Goal: Task Accomplishment & Management: Manage account settings

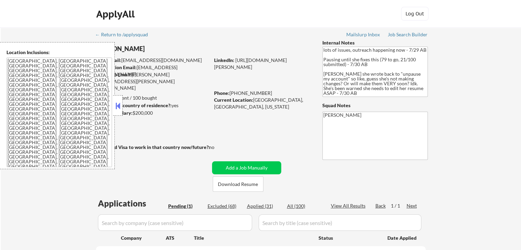
scroll to position [103, 0]
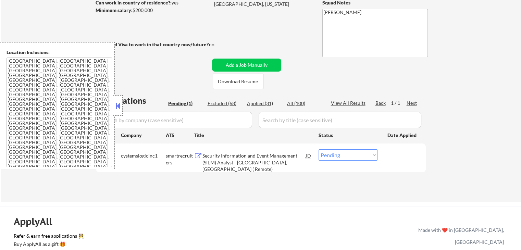
click at [115, 106] on button at bounding box center [118, 106] width 8 height 10
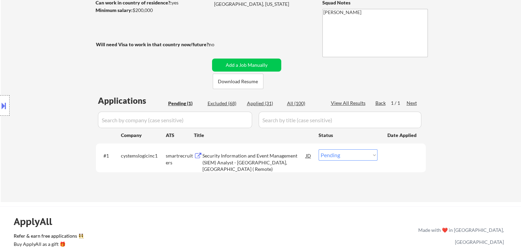
click at [58, 78] on div "Location Inclusions: [GEOGRAPHIC_DATA], [GEOGRAPHIC_DATA] [GEOGRAPHIC_DATA], [G…" at bounding box center [61, 105] width 123 height 127
click at [512, 106] on div "← Return to /applysquad Mailslurp Inbox Job Search Builder [PERSON_NAME] User E…" at bounding box center [261, 63] width 520 height 277
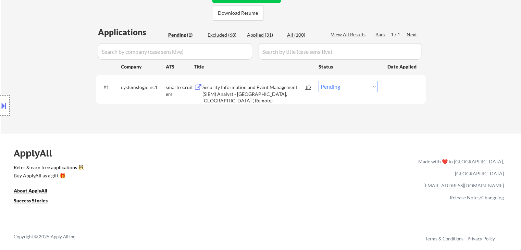
scroll to position [0, 0]
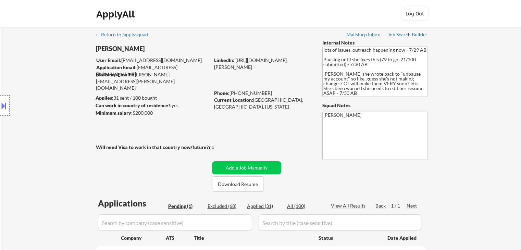
click at [411, 33] on div "Job Search Builder" at bounding box center [408, 34] width 40 height 5
drag, startPoint x: 322, startPoint y: 73, endPoint x: 406, endPoint y: 91, distance: 85.8
click at [406, 91] on textarea "lots of issues, outreach happening now - 7/29 AB Pausing until she fixes this (…" at bounding box center [375, 72] width 106 height 50
click at [455, 92] on div "← Return to /applysquad Mailslurp Inbox Job Search Builder [PERSON_NAME] User E…" at bounding box center [261, 165] width 520 height 277
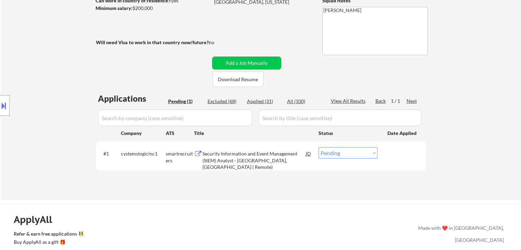
scroll to position [137, 0]
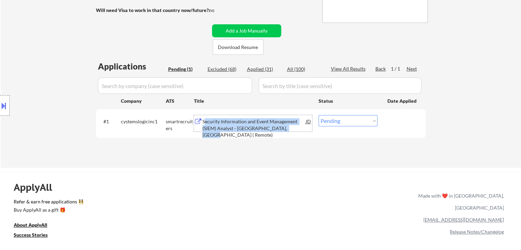
drag, startPoint x: 205, startPoint y: 117, endPoint x: 293, endPoint y: 128, distance: 88.1
click at [292, 127] on div "Security Information and Event Management (SIEM) Analyst - [GEOGRAPHIC_DATA], […" at bounding box center [253, 123] width 103 height 16
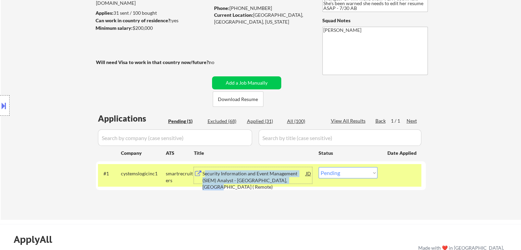
scroll to position [34, 0]
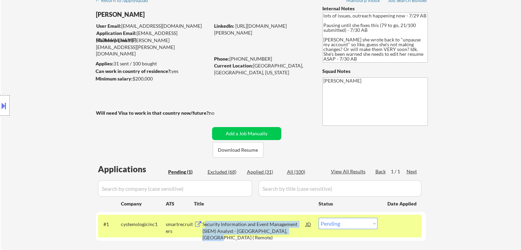
drag, startPoint x: 153, startPoint y: 76, endPoint x: 130, endPoint y: 77, distance: 23.0
click at [130, 77] on div "Minimum salary: $200,000" at bounding box center [153, 78] width 114 height 7
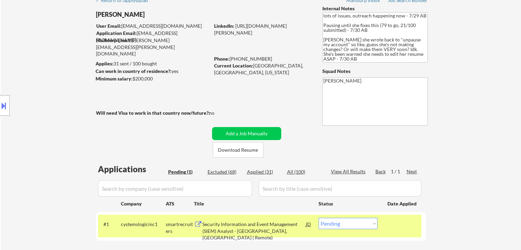
click at [8, 104] on div at bounding box center [5, 105] width 10 height 21
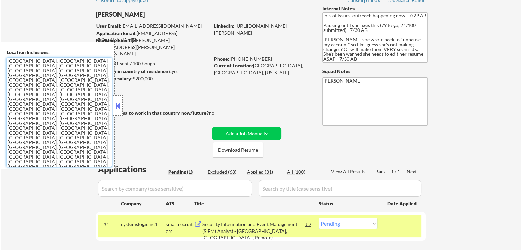
drag, startPoint x: 40, startPoint y: 139, endPoint x: 0, endPoint y: 129, distance: 41.3
click at [0, 129] on div "Location Inclusions: [GEOGRAPHIC_DATA], [GEOGRAPHIC_DATA] [GEOGRAPHIC_DATA], [G…" at bounding box center [57, 105] width 115 height 127
click at [17, 85] on textarea "[GEOGRAPHIC_DATA], [GEOGRAPHIC_DATA] [GEOGRAPHIC_DATA], [GEOGRAPHIC_DATA] [GEOG…" at bounding box center [60, 113] width 106 height 110
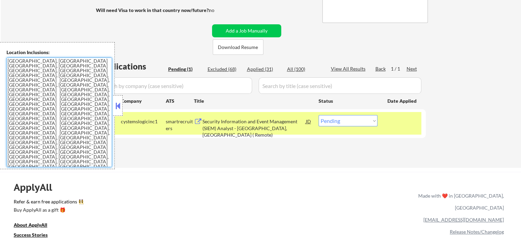
click at [340, 125] on select "Choose an option... Pending Applied Excluded (Questions) Excluded (Expired) Exc…" at bounding box center [348, 120] width 59 height 11
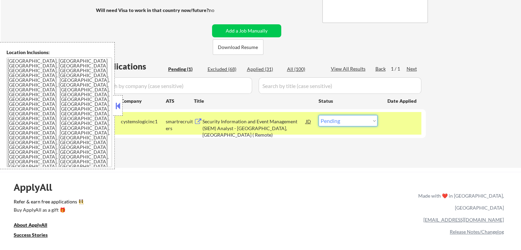
select select ""applied""
click at [319, 115] on select "Choose an option... Pending Applied Excluded (Questions) Excluded (Expired) Exc…" at bounding box center [348, 120] width 59 height 11
drag, startPoint x: 118, startPoint y: 106, endPoint x: 114, endPoint y: 106, distance: 4.5
click at [118, 105] on button at bounding box center [118, 106] width 8 height 10
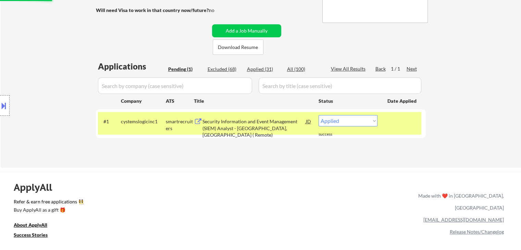
click at [26, 85] on div "Location Inclusions: [GEOGRAPHIC_DATA], [GEOGRAPHIC_DATA] [GEOGRAPHIC_DATA], [G…" at bounding box center [61, 105] width 123 height 127
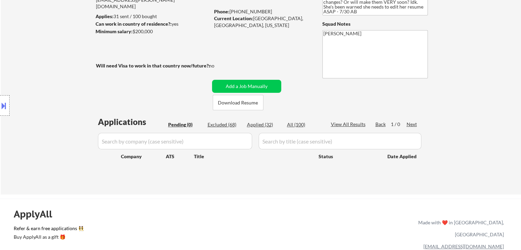
scroll to position [34, 0]
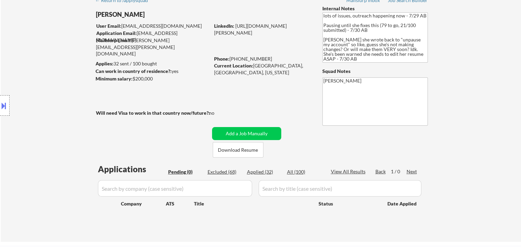
click at [69, 104] on div "Location Inclusions: [GEOGRAPHIC_DATA], [GEOGRAPHIC_DATA] [GEOGRAPHIC_DATA], [G…" at bounding box center [61, 105] width 123 height 127
click at [68, 104] on div "Location Inclusions: [GEOGRAPHIC_DATA], [GEOGRAPHIC_DATA] [GEOGRAPHIC_DATA], [G…" at bounding box center [61, 105] width 123 height 127
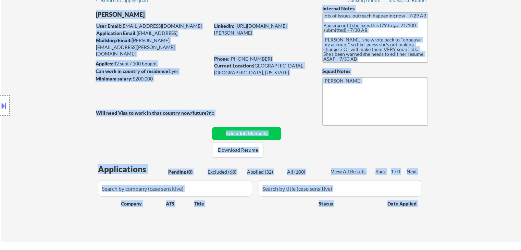
drag, startPoint x: 84, startPoint y: 115, endPoint x: 201, endPoint y: 93, distance: 118.9
click at [201, 93] on body "← Return to /applysquad Mailslurp Inbox Job Search Builder [PERSON_NAME] User E…" at bounding box center [260, 91] width 521 height 250
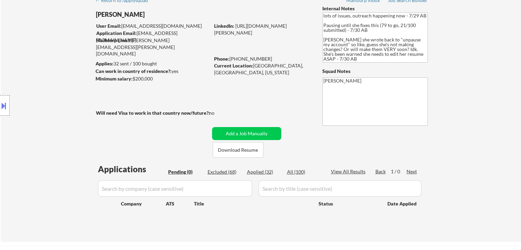
drag, startPoint x: 243, startPoint y: 96, endPoint x: 214, endPoint y: 100, distance: 29.0
click at [243, 96] on div "← Return to /applysquad Mailslurp Inbox Job Search Builder [PERSON_NAME] User E…" at bounding box center [261, 114] width 342 height 243
drag, startPoint x: 128, startPoint y: 73, endPoint x: 96, endPoint y: 65, distance: 33.5
click at [96, 65] on body "← Return to /applysquad Mailslurp Inbox Job Search Builder [PERSON_NAME] User E…" at bounding box center [260, 91] width 521 height 250
drag, startPoint x: 80, startPoint y: 70, endPoint x: 66, endPoint y: 74, distance: 14.2
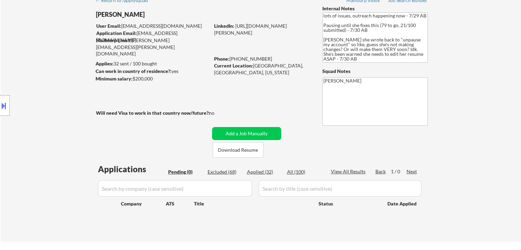
click at [79, 70] on div "Location Inclusions: [GEOGRAPHIC_DATA], [GEOGRAPHIC_DATA] [GEOGRAPHIC_DATA], [G…" at bounding box center [61, 105] width 123 height 127
click at [159, 77] on div "Minimum salary: $200,000" at bounding box center [153, 78] width 114 height 7
drag, startPoint x: 159, startPoint y: 77, endPoint x: 104, endPoint y: 66, distance: 56.0
click at [104, 66] on body "← Return to /applysquad Mailslurp Inbox Job Search Builder [PERSON_NAME] User E…" at bounding box center [260, 91] width 521 height 250
click at [81, 67] on div "Location Inclusions: [GEOGRAPHIC_DATA], [GEOGRAPHIC_DATA] [GEOGRAPHIC_DATA], [G…" at bounding box center [61, 105] width 123 height 127
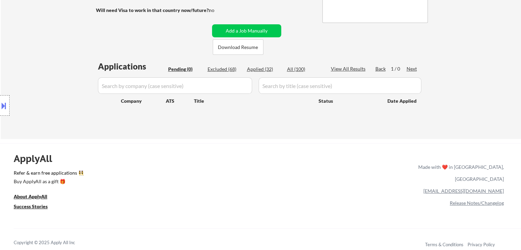
click at [308, 50] on div "← Return to /applysquad Mailslurp Inbox Job Search Builder [PERSON_NAME] User E…" at bounding box center [261, 11] width 342 height 243
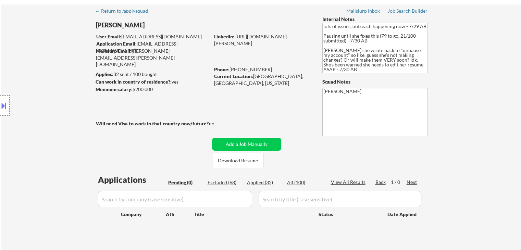
scroll to position [0, 0]
